Goal: Navigation & Orientation: Find specific page/section

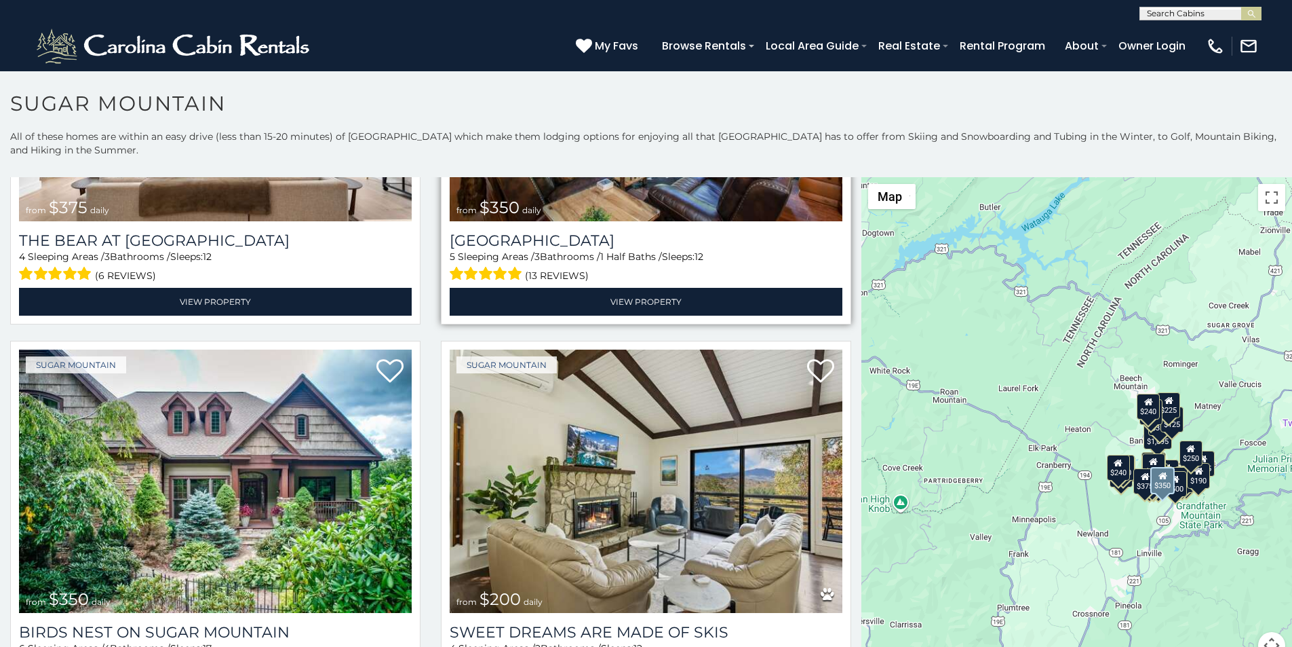
scroll to position [368, 0]
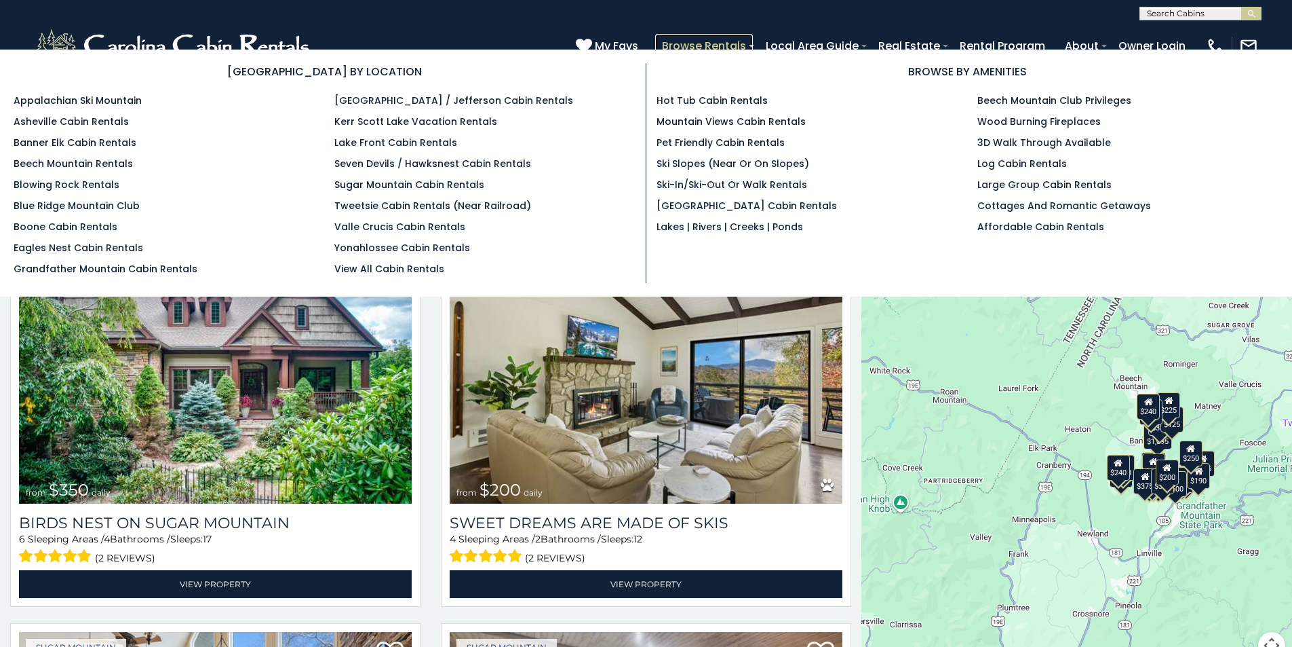
click at [753, 38] on link "Browse Rentals" at bounding box center [704, 46] width 98 height 24
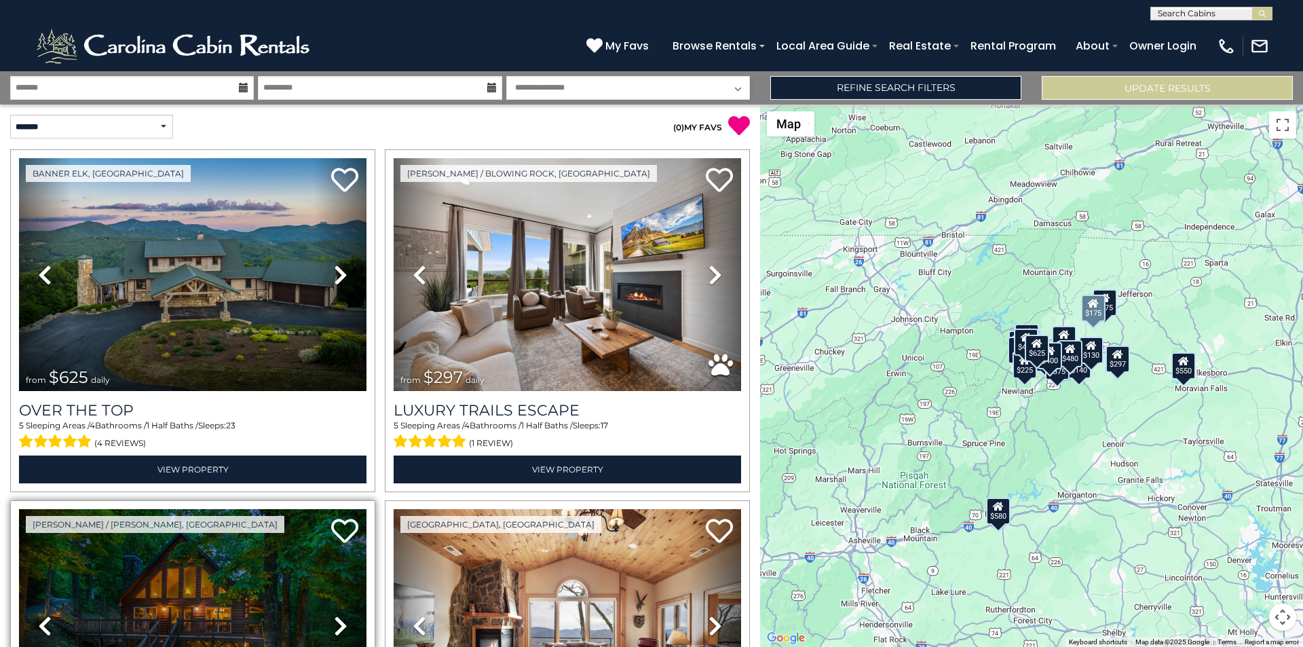
click at [37, 642] on link "Previous" at bounding box center [45, 625] width 52 height 233
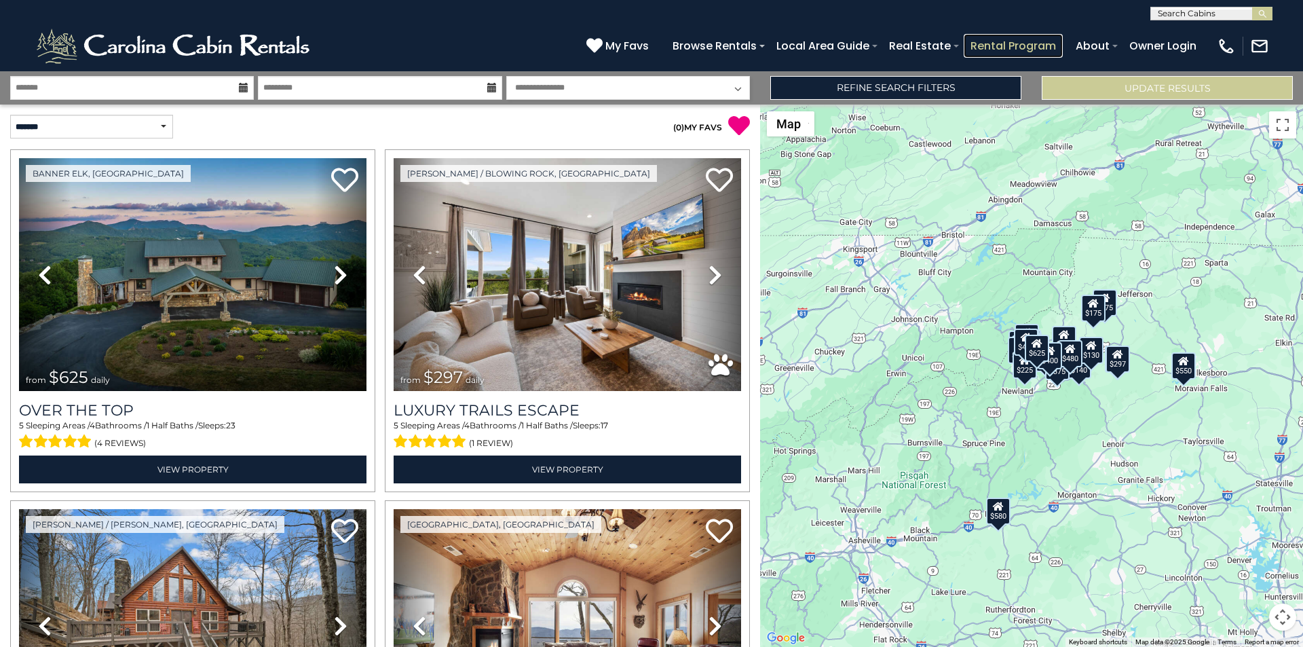
click at [1041, 40] on link "Rental Program" at bounding box center [1012, 46] width 99 height 24
